Goal: Task Accomplishment & Management: Manage account settings

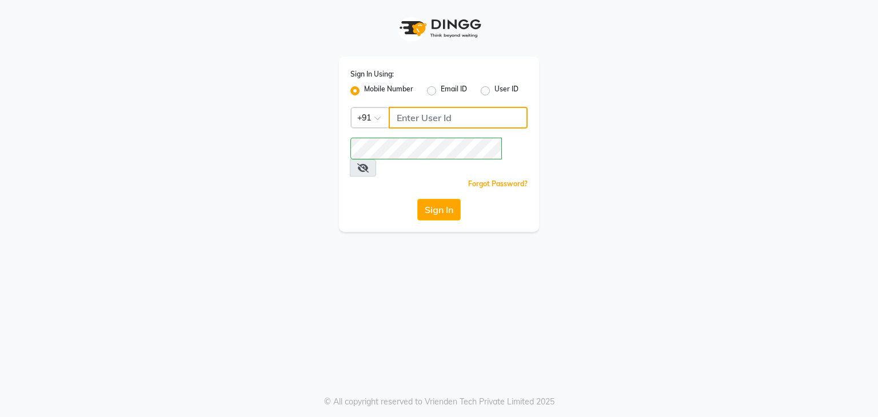
drag, startPoint x: 0, startPoint y: 0, endPoint x: 416, endPoint y: 118, distance: 432.6
click at [416, 118] on input "Username" at bounding box center [458, 118] width 139 height 22
type input "8885552091"
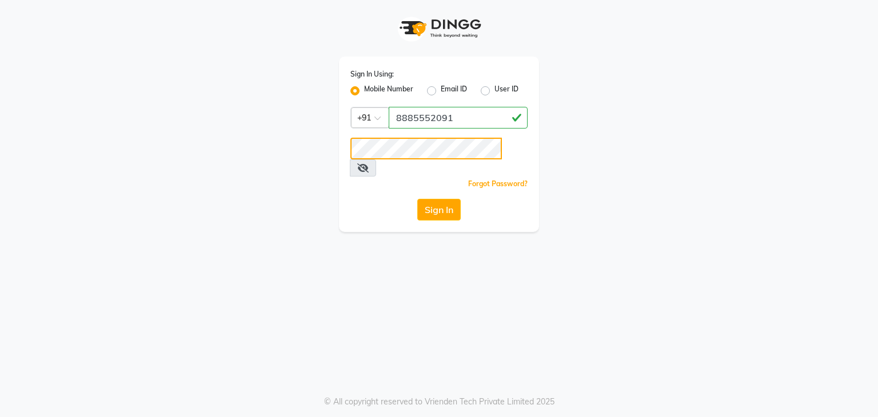
click at [417, 199] on button "Sign In" at bounding box center [438, 210] width 43 height 22
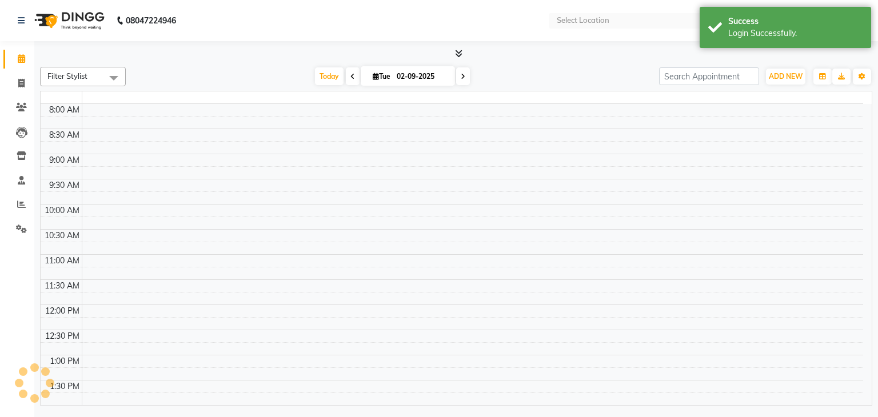
select select "en"
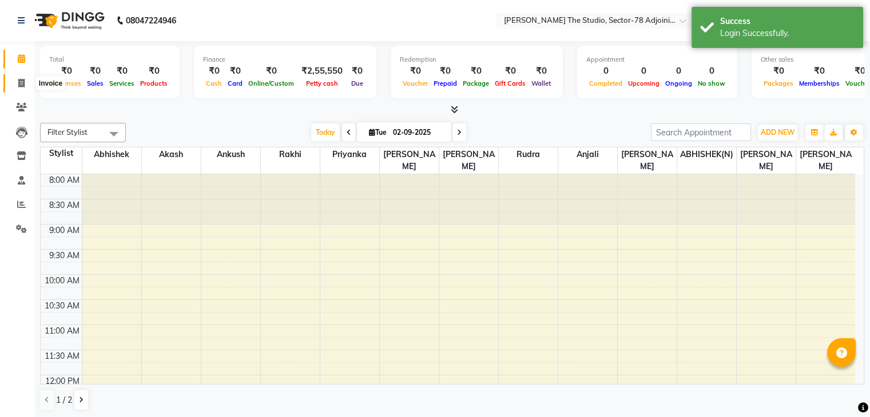
click at [18, 87] on icon at bounding box center [21, 83] width 6 height 9
select select "service"
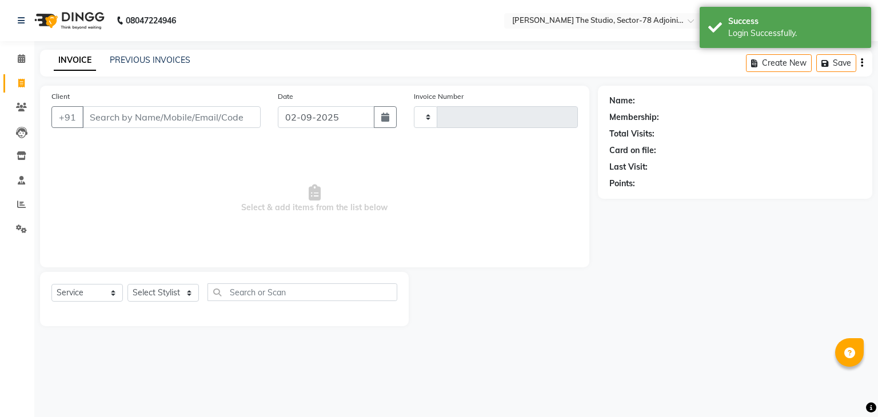
type input "0620"
select select "8485"
click at [384, 121] on icon "button" at bounding box center [385, 117] width 8 height 9
select select "9"
select select "2025"
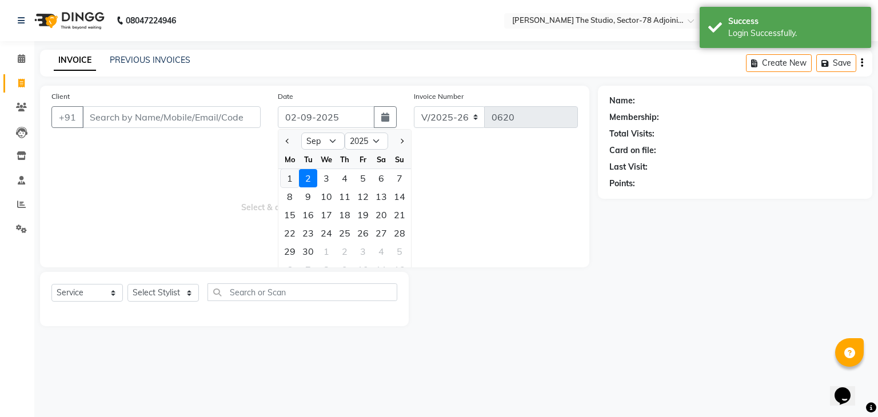
click at [296, 180] on div "1" at bounding box center [290, 178] width 18 height 18
type input "01-09-2025"
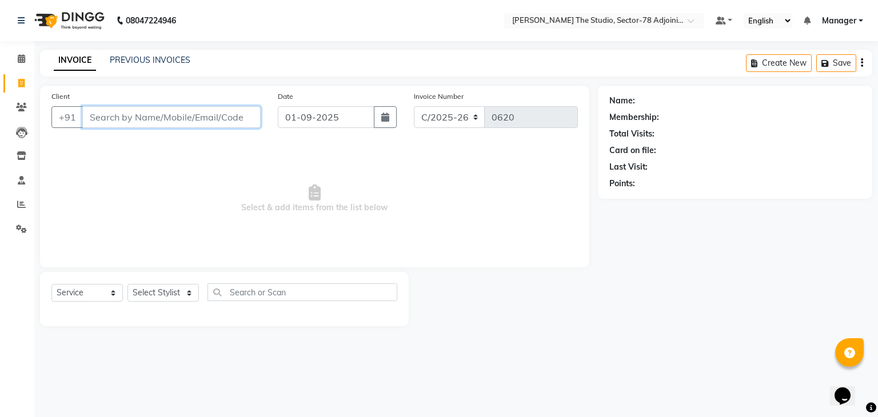
click at [237, 111] on input "Client" at bounding box center [171, 117] width 178 height 22
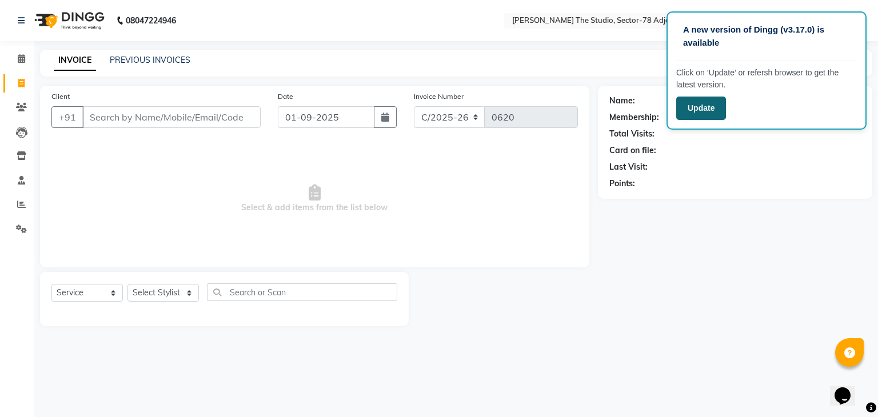
click at [716, 115] on button "Update" at bounding box center [701, 108] width 50 height 23
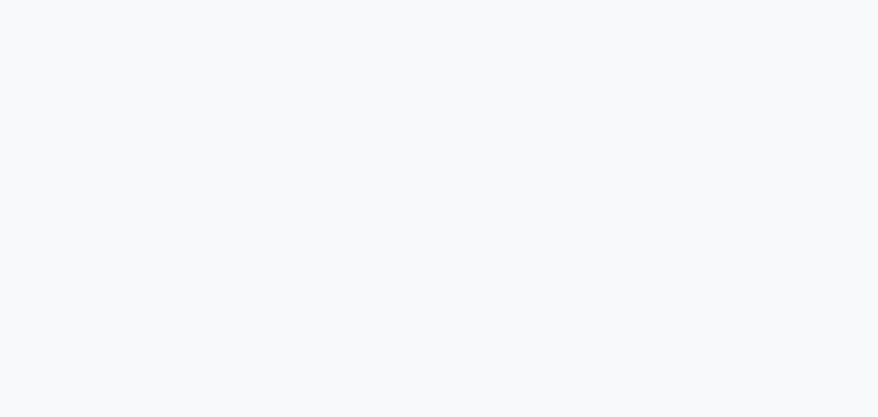
select select "service"
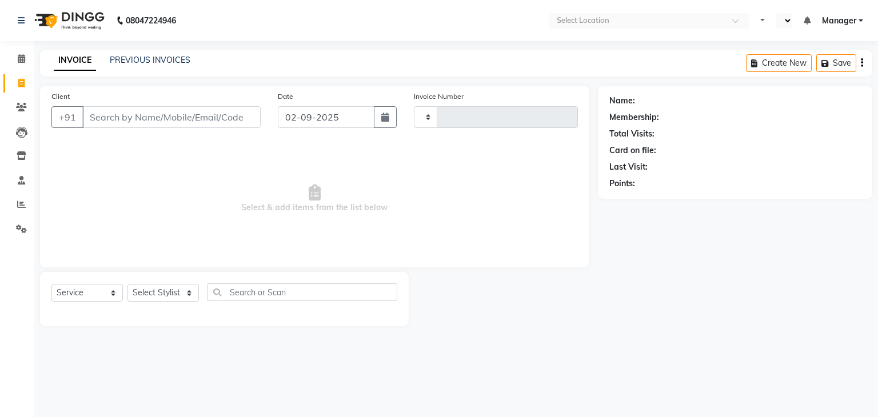
type input "0620"
select select "en"
select select "8485"
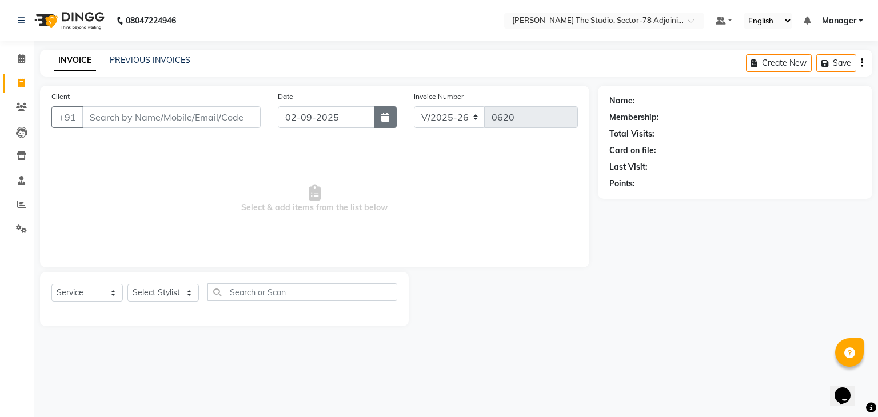
click at [391, 119] on button "button" at bounding box center [385, 117] width 23 height 22
select select "9"
select select "2025"
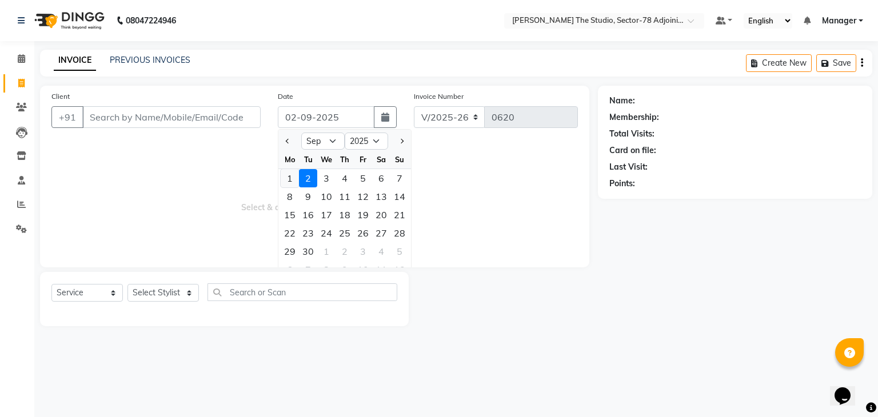
click at [288, 185] on div "1" at bounding box center [290, 178] width 18 height 18
type input "01-09-2025"
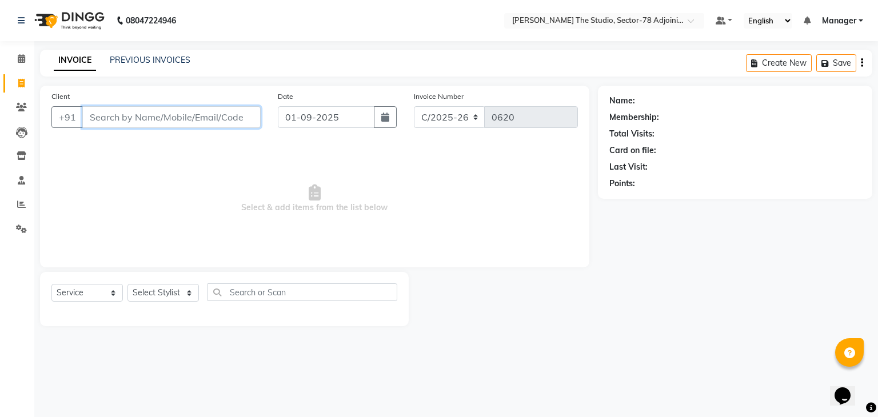
click at [205, 117] on input "Client" at bounding box center [171, 117] width 178 height 22
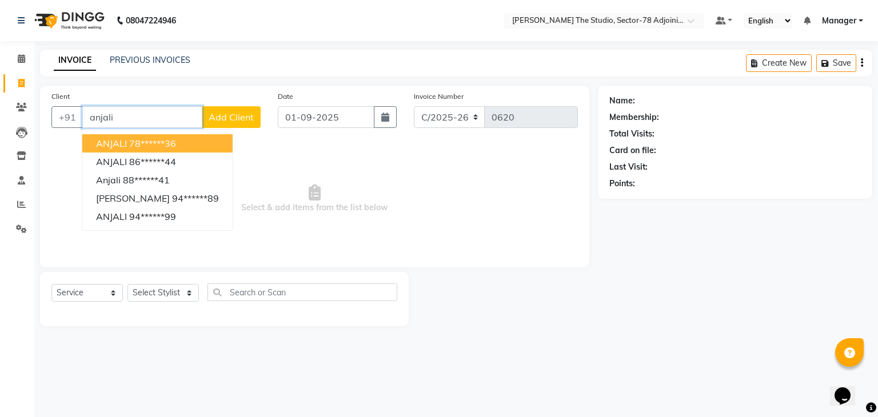
click at [156, 144] on ngb-highlight "78******36" at bounding box center [152, 143] width 47 height 11
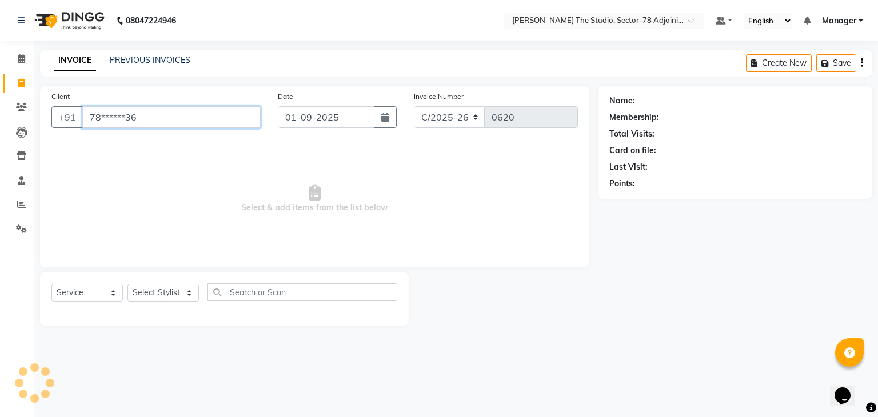
type input "78******36"
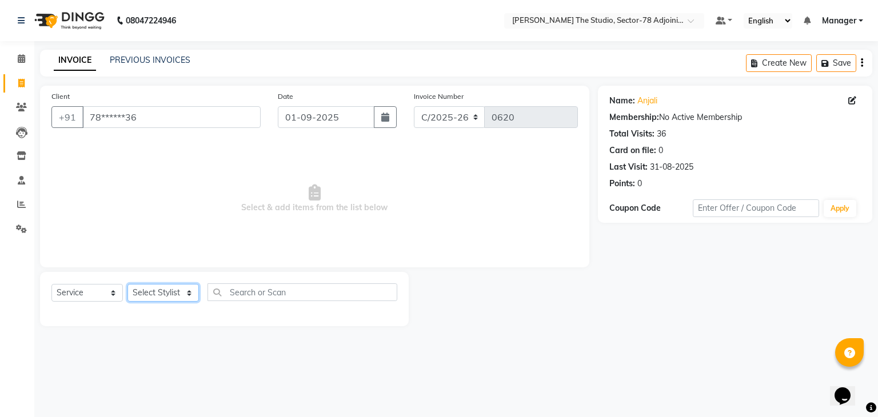
click at [165, 290] on select "Select Stylist [PERSON_NAME](N) [PERSON_NAME] [PERSON_NAME] [PERSON_NAME] [PERS…" at bounding box center [163, 293] width 71 height 18
click at [128, 285] on select "Select Stylist [PERSON_NAME](N) [PERSON_NAME] [PERSON_NAME] [PERSON_NAME] [PERS…" at bounding box center [163, 293] width 71 height 18
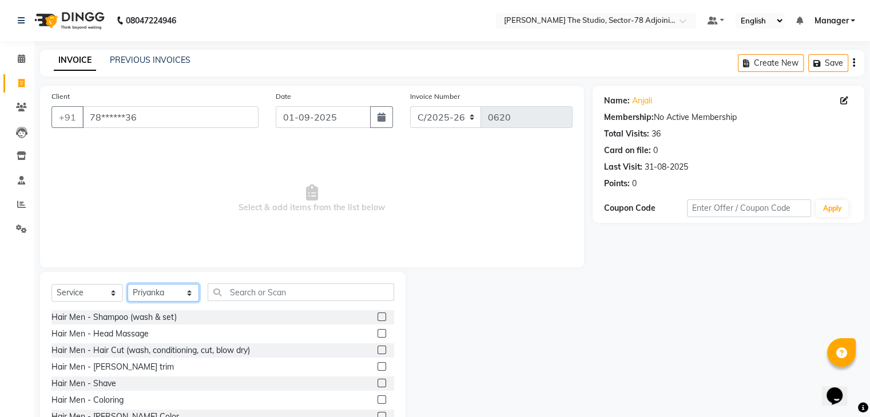
click at [156, 289] on select "Select Stylist [PERSON_NAME](N) [PERSON_NAME] [PERSON_NAME] [PERSON_NAME] [PERS…" at bounding box center [163, 293] width 71 height 18
select select "83540"
click at [128, 285] on select "Select Stylist [PERSON_NAME](N) [PERSON_NAME] [PERSON_NAME] [PERSON_NAME] [PERS…" at bounding box center [163, 293] width 71 height 18
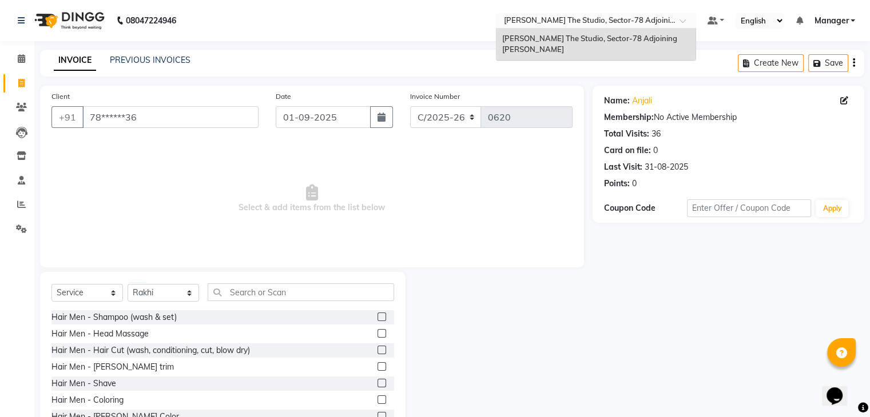
click at [684, 21] on span at bounding box center [686, 23] width 14 height 11
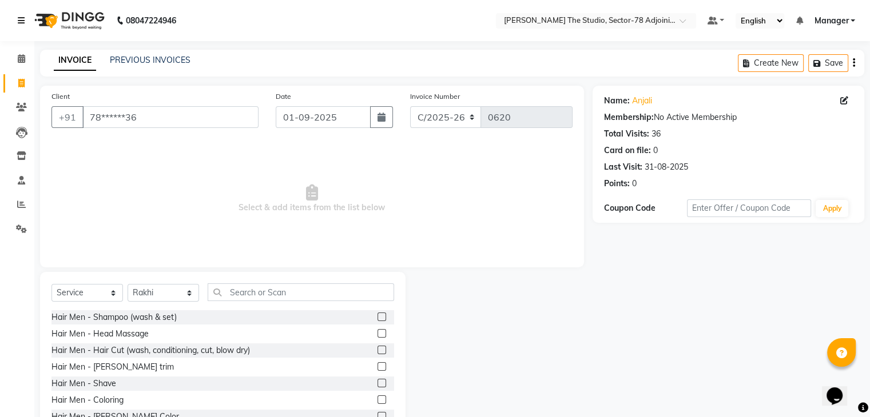
click at [20, 23] on icon at bounding box center [21, 21] width 7 height 8
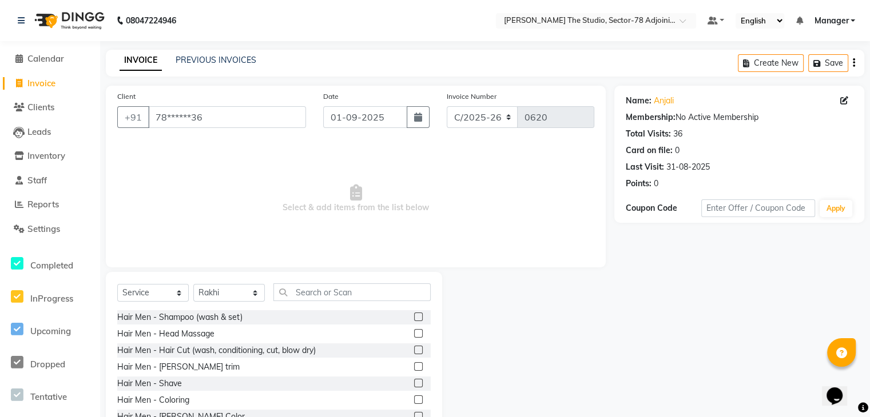
click at [853, 63] on icon "button" at bounding box center [854, 63] width 2 height 1
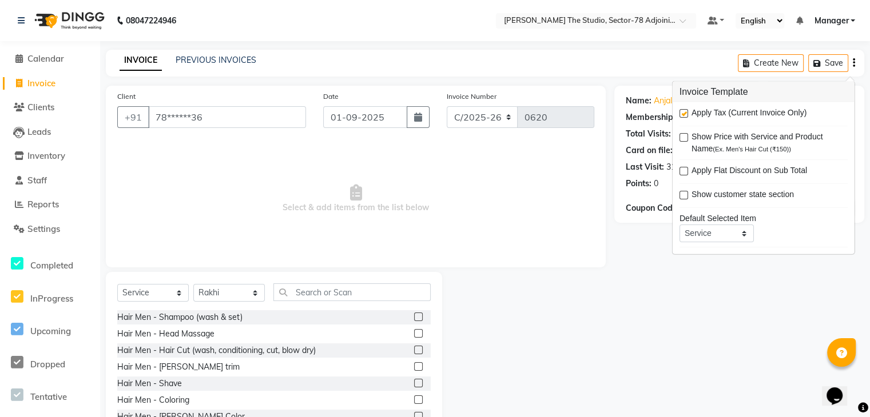
click at [681, 50] on div "INVOICE PREVIOUS INVOICES Create New Save" at bounding box center [485, 63] width 758 height 27
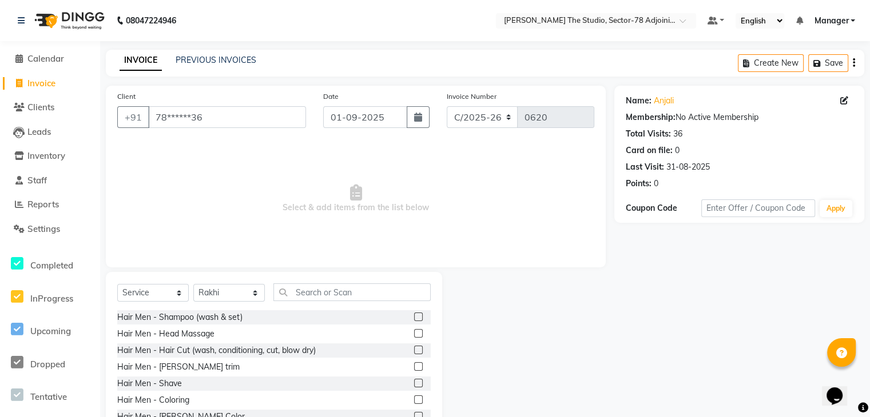
click at [852, 21] on link "Manager" at bounding box center [834, 21] width 41 height 12
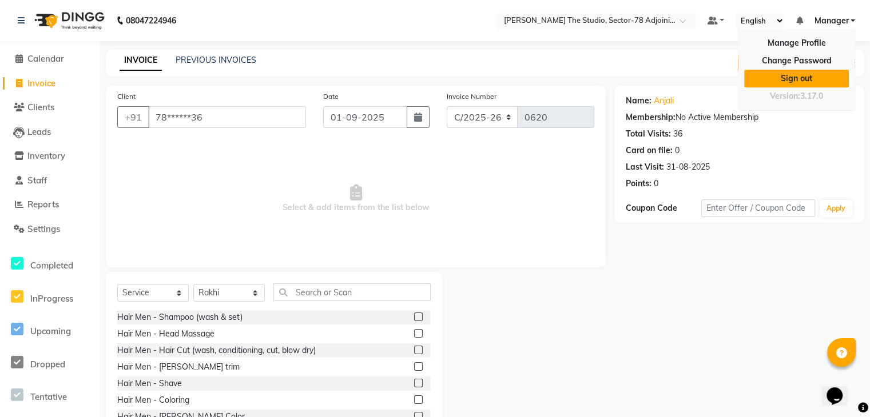
click at [815, 77] on link "Sign out" at bounding box center [796, 79] width 105 height 18
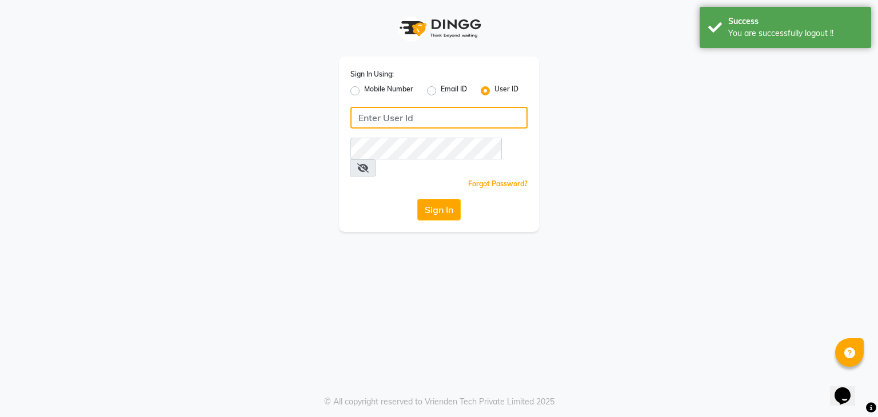
type input "parthi123"
click at [435, 119] on input "parthi123" at bounding box center [439, 118] width 177 height 22
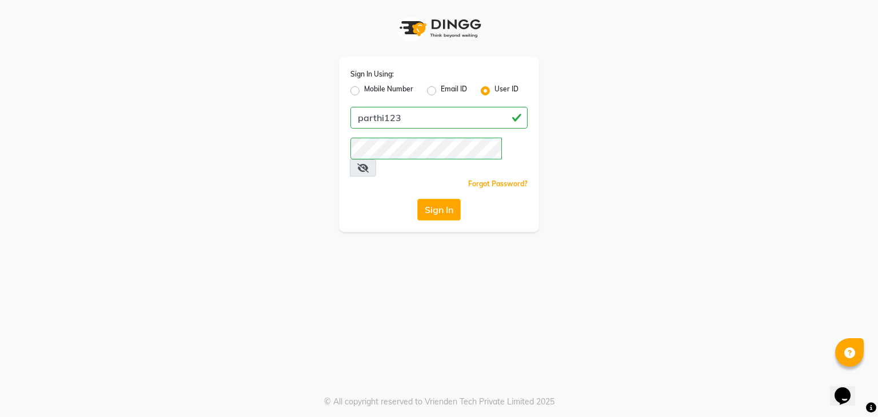
click at [369, 164] on icon at bounding box center [362, 168] width 11 height 9
click at [441, 199] on button "Sign In" at bounding box center [438, 210] width 43 height 22
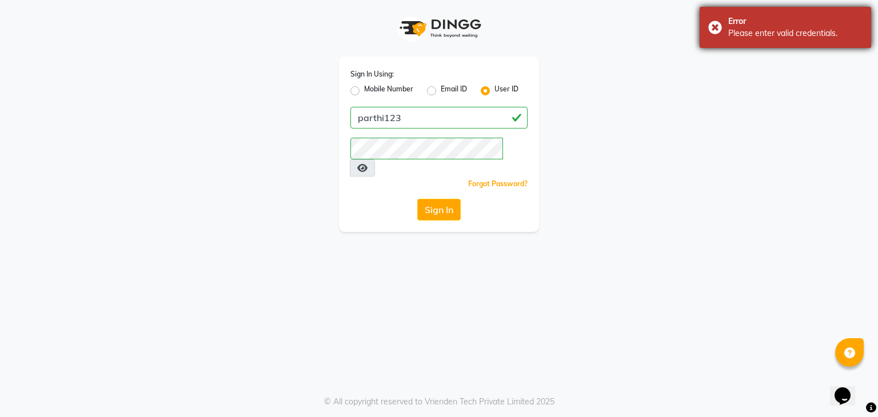
click at [716, 33] on div "Error Please enter valid credentials." at bounding box center [786, 27] width 172 height 41
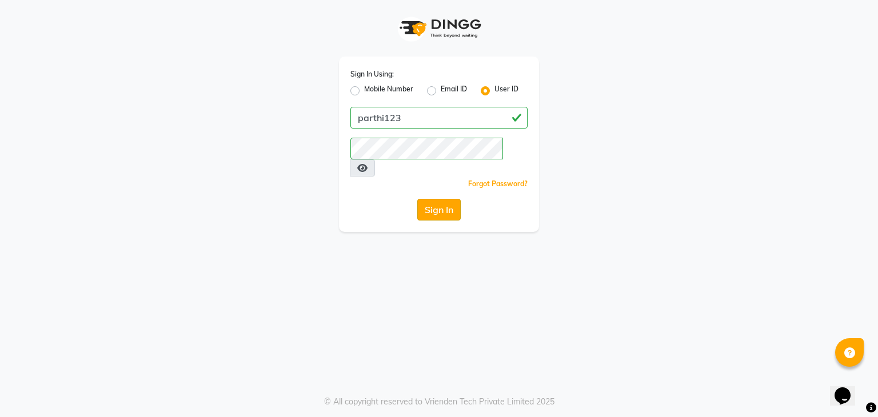
click at [448, 199] on button "Sign In" at bounding box center [438, 210] width 43 height 22
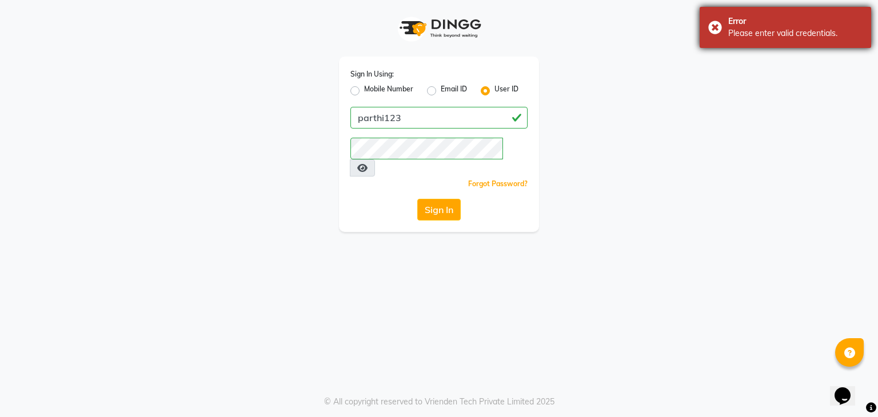
click at [709, 29] on div "Error Please enter valid credentials." at bounding box center [786, 27] width 172 height 41
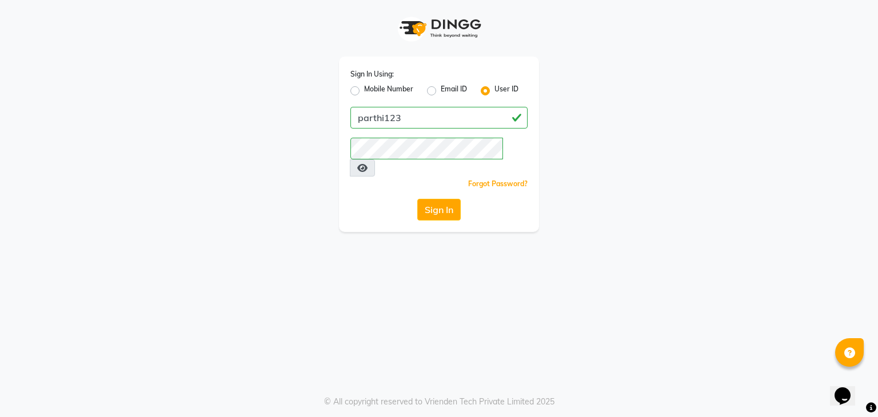
click at [441, 94] on label "Email ID" at bounding box center [454, 91] width 26 height 14
click at [441, 91] on input "Email ID" at bounding box center [444, 87] width 7 height 7
radio input "true"
radio input "false"
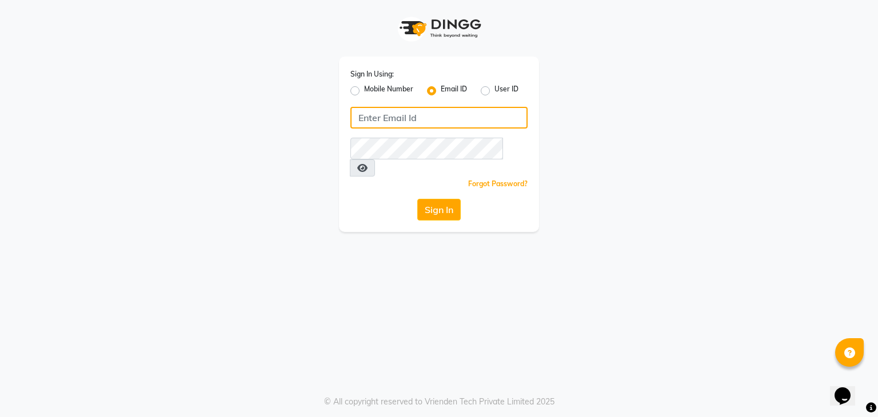
click at [396, 123] on input "Username" at bounding box center [439, 118] width 177 height 22
click at [395, 120] on input "Username" at bounding box center [439, 118] width 177 height 22
type input "parthi123"
drag, startPoint x: 391, startPoint y: 236, endPoint x: 439, endPoint y: 185, distance: 70.0
click at [439, 185] on div "Sign In Using: Mobile Number Email ID User ID parthi123 Remember me Forgot Pass…" at bounding box center [439, 208] width 878 height 417
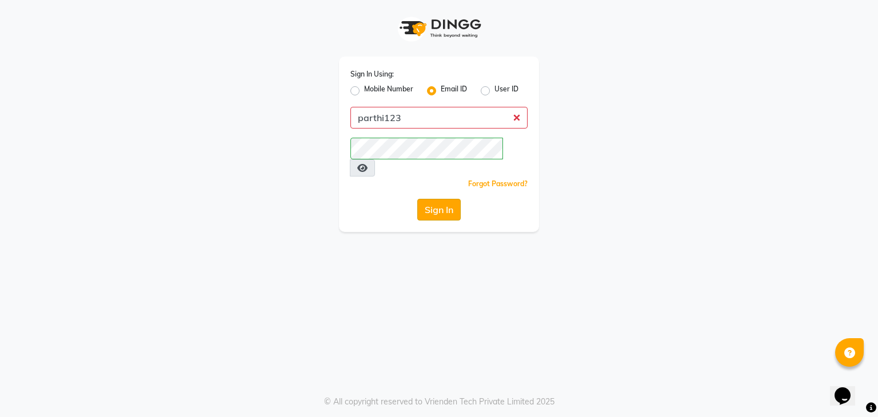
click at [439, 199] on button "Sign In" at bounding box center [438, 210] width 43 height 22
click at [495, 90] on label "User ID" at bounding box center [507, 91] width 24 height 14
click at [495, 90] on input "User ID" at bounding box center [498, 87] width 7 height 7
radio input "true"
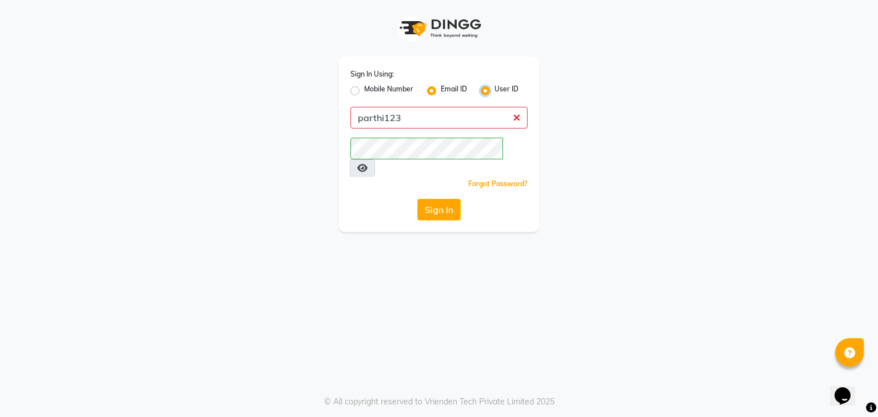
radio input "false"
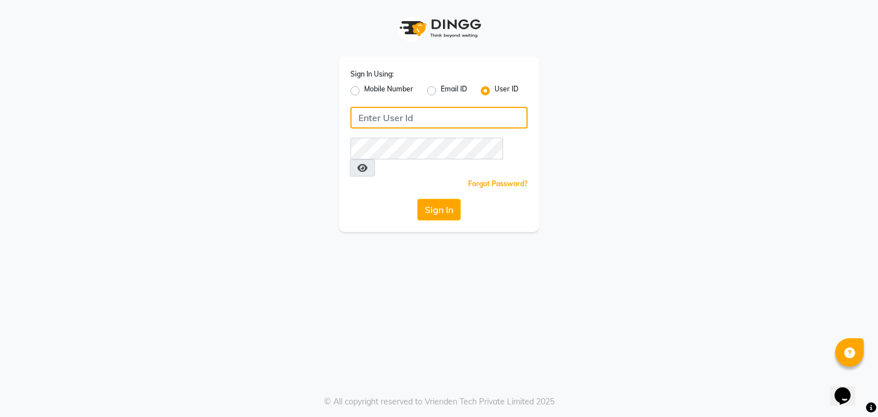
click at [464, 121] on input "Username" at bounding box center [439, 118] width 177 height 22
type input "parthi123"
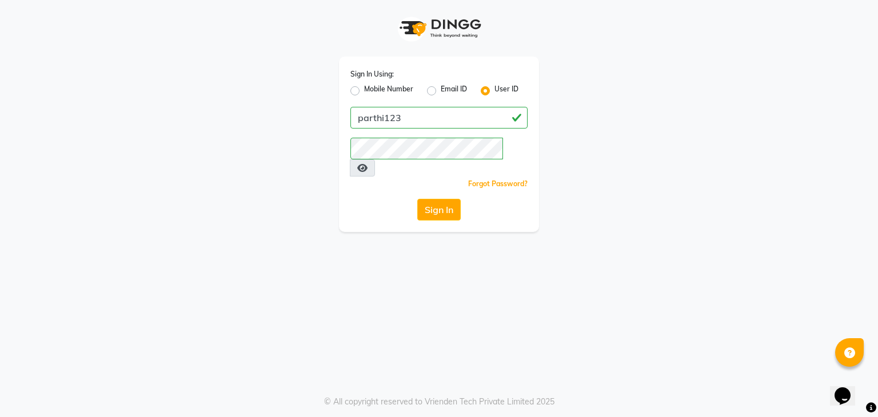
click at [392, 276] on div "Sign In Using: Mobile Number Email ID User ID parthi123 Remember me Forgot Pass…" at bounding box center [439, 208] width 878 height 417
click at [437, 199] on button "Sign In" at bounding box center [438, 210] width 43 height 22
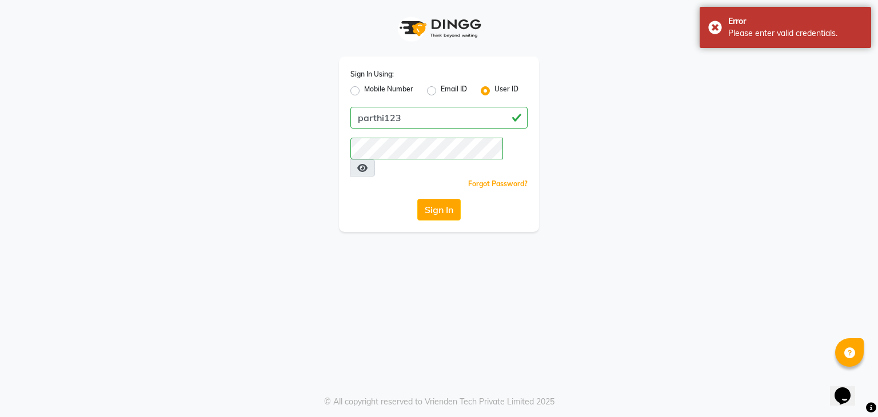
click at [492, 180] on link "Forgot Password?" at bounding box center [497, 184] width 59 height 9
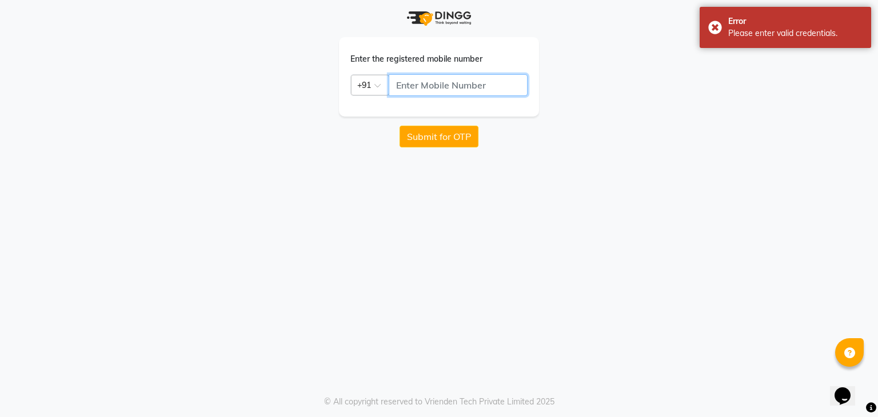
click at [447, 93] on input "text" at bounding box center [458, 85] width 139 height 22
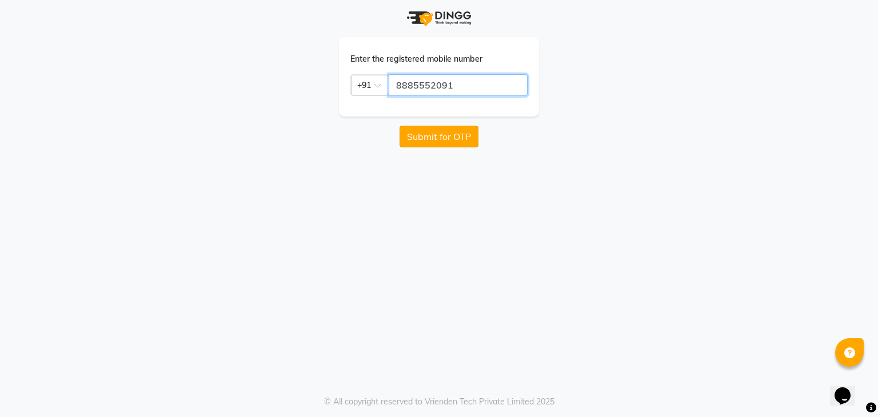
type input "8885552091"
click at [448, 142] on button "Submit for OTP" at bounding box center [439, 137] width 79 height 22
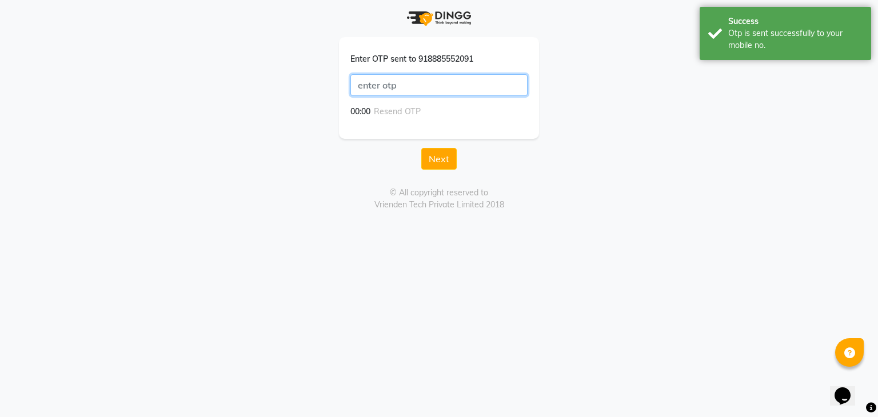
click at [407, 87] on input "text" at bounding box center [439, 85] width 177 height 22
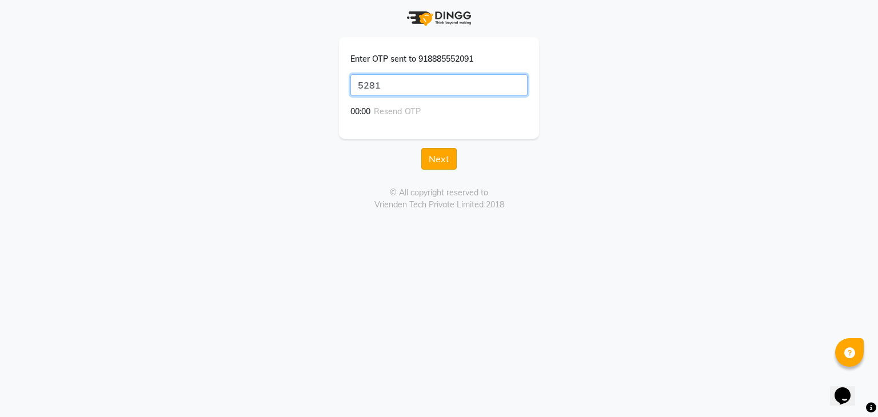
type input "5281"
click at [437, 158] on button "Next" at bounding box center [438, 159] width 35 height 22
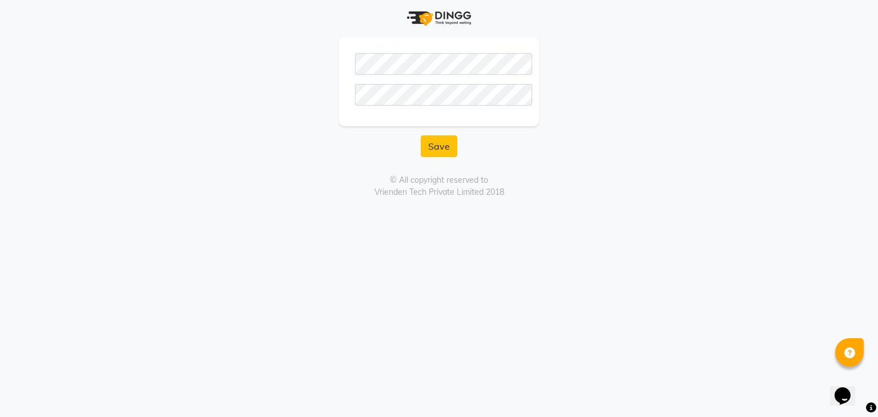
click at [313, 163] on div "Save © All copyright reserved to Vrienden Tech Private Limited 2018" at bounding box center [439, 99] width 652 height 198
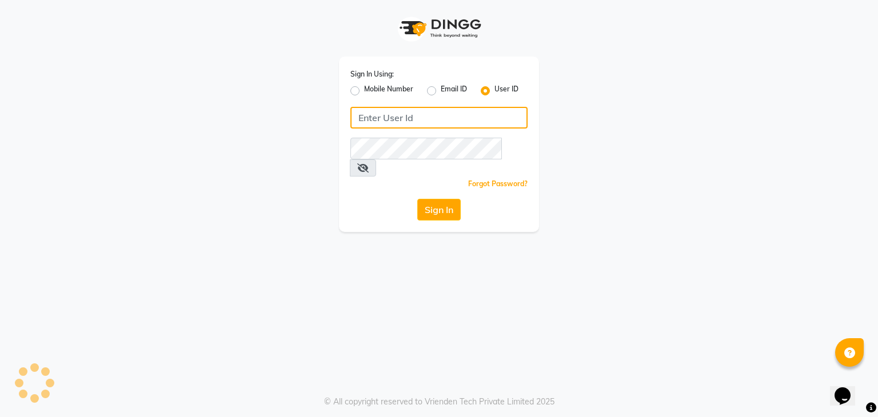
type input "parthi123"
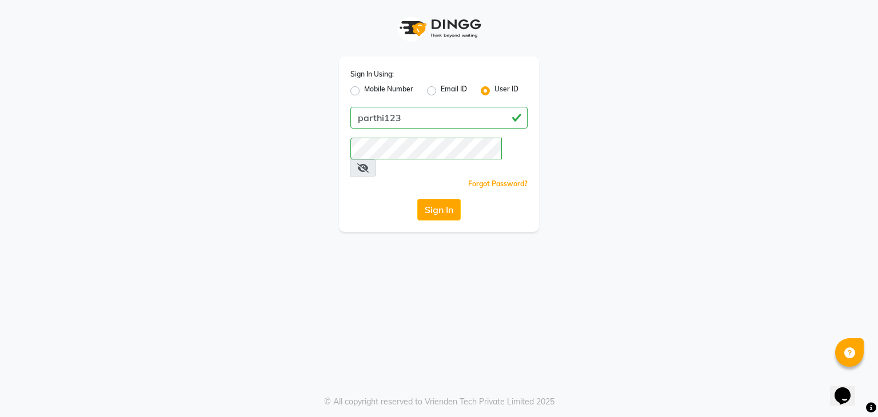
click at [376, 160] on span at bounding box center [363, 168] width 26 height 17
click at [369, 164] on icon at bounding box center [362, 168] width 11 height 9
click at [613, 192] on div "Sign In Using: Mobile Number Email ID User ID parthi123 Remember me Forgot Pass…" at bounding box center [439, 116] width 652 height 232
click at [437, 199] on button "Sign In" at bounding box center [438, 210] width 43 height 22
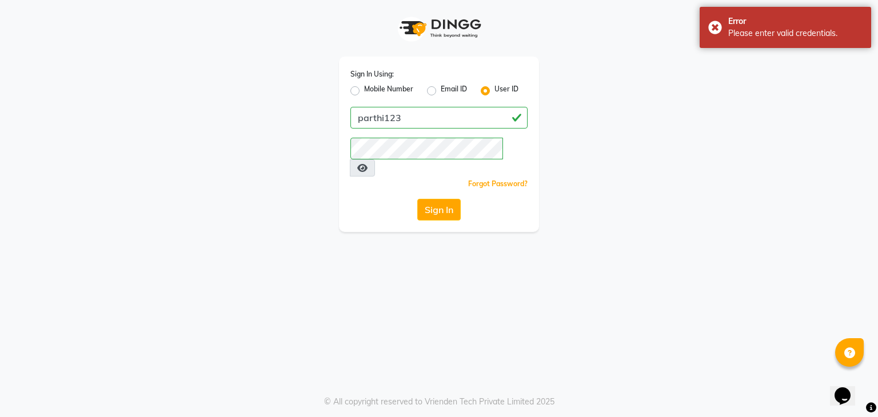
click at [506, 180] on link "Forgot Password?" at bounding box center [497, 184] width 59 height 9
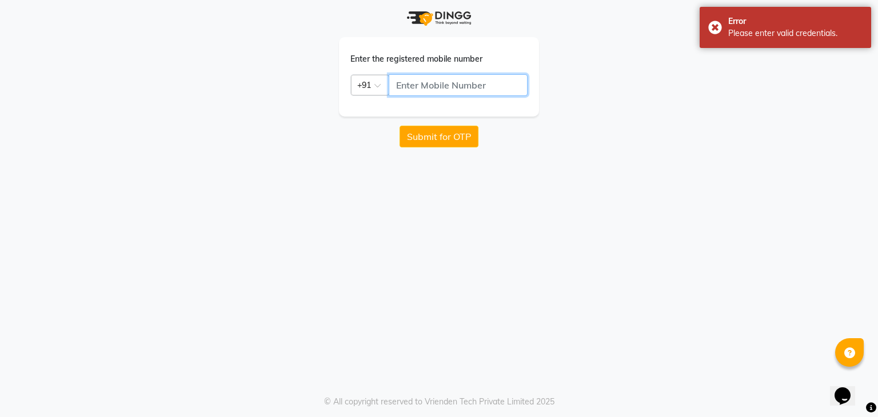
click at [499, 81] on input "text" at bounding box center [458, 85] width 139 height 22
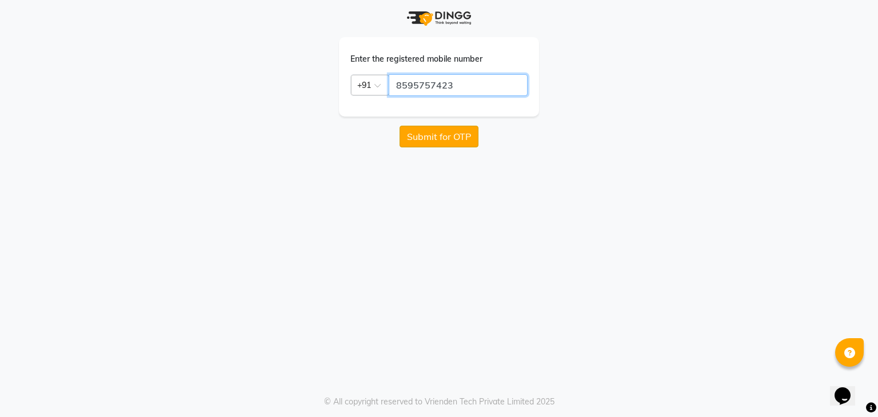
type input "8595757423"
click at [460, 138] on button "Submit for OTP" at bounding box center [439, 137] width 79 height 22
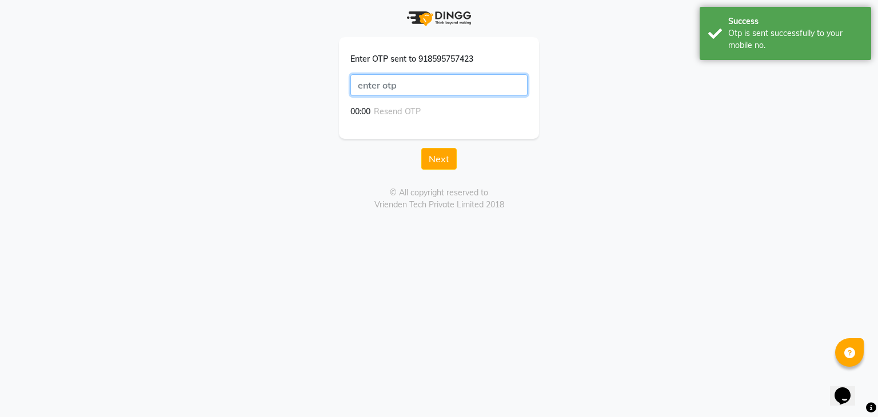
click at [437, 82] on input "text" at bounding box center [439, 85] width 177 height 22
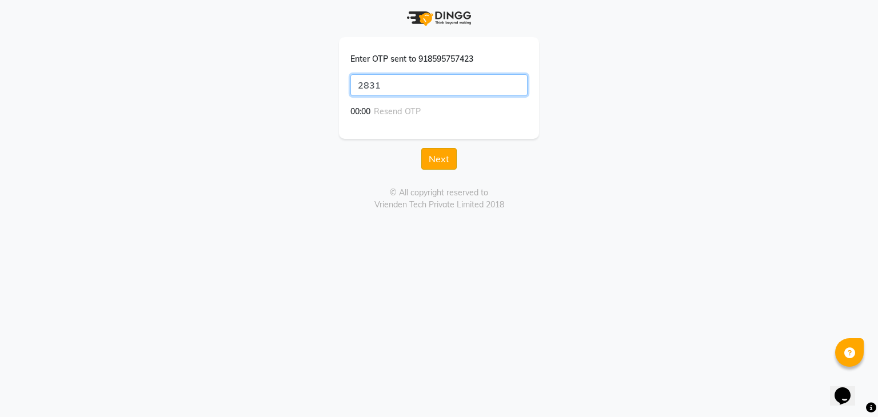
type input "2831"
click at [433, 161] on button "Next" at bounding box center [438, 159] width 35 height 22
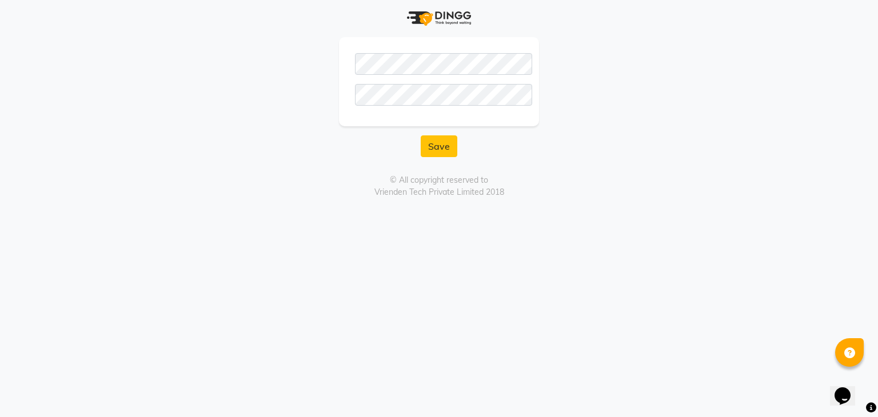
click at [359, 140] on div "Save" at bounding box center [439, 147] width 200 height 22
click at [438, 149] on button "Save" at bounding box center [439, 147] width 37 height 22
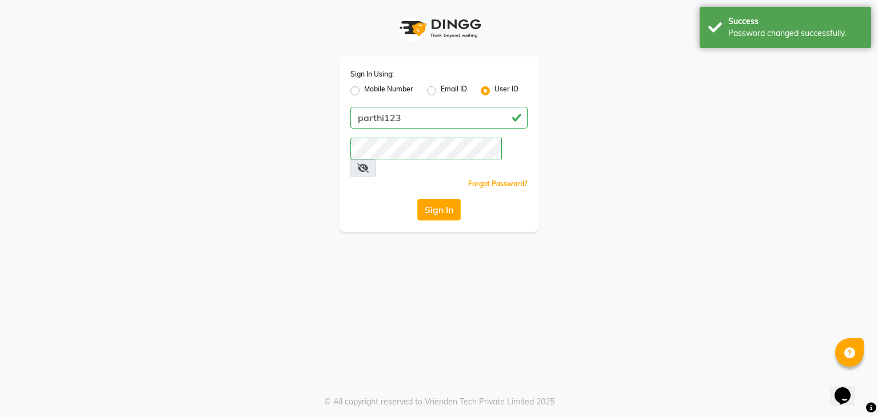
click at [369, 164] on icon at bounding box center [362, 168] width 11 height 9
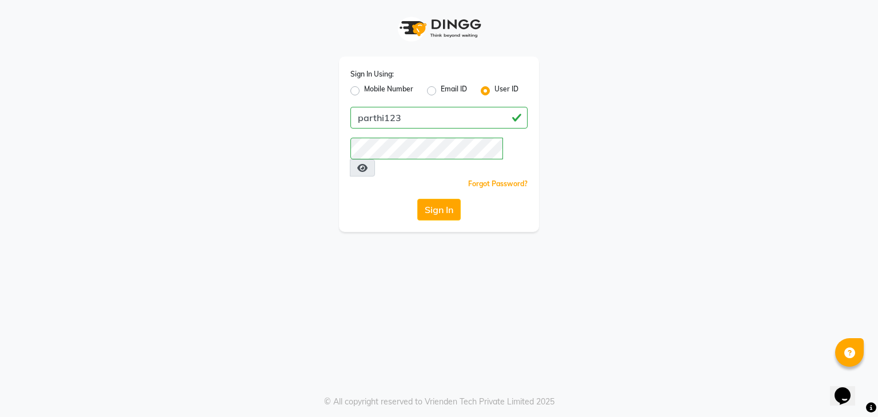
click at [376, 253] on div "Sign In Using: Mobile Number Email ID User ID parthi123 Remember me Forgot Pass…" at bounding box center [439, 208] width 878 height 417
click at [441, 199] on button "Sign In" at bounding box center [438, 210] width 43 height 22
